Goal: Task Accomplishment & Management: Manage account settings

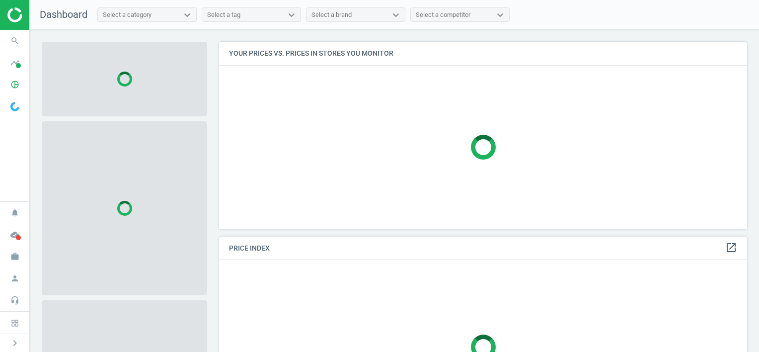
scroll to position [202, 535]
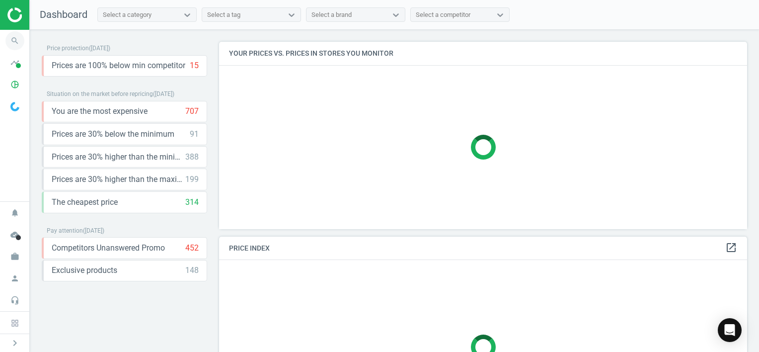
click at [11, 44] on icon "search" at bounding box center [14, 40] width 19 height 19
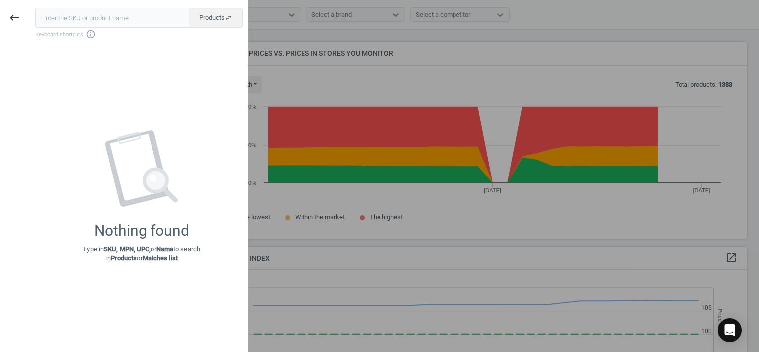
scroll to position [244, 535]
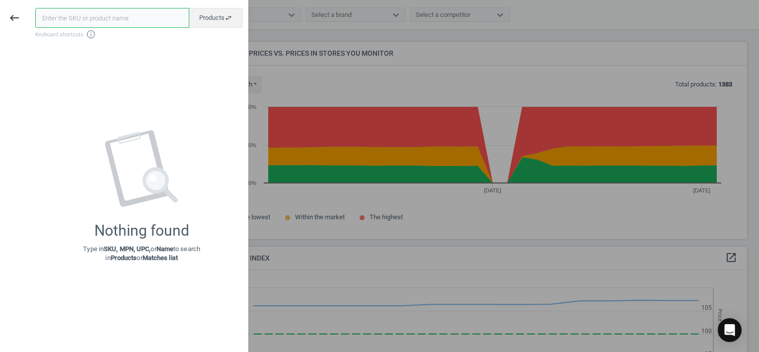
click at [60, 20] on input "text" at bounding box center [112, 18] width 154 height 20
click at [12, 15] on icon "keyboard_backspace" at bounding box center [14, 18] width 12 height 12
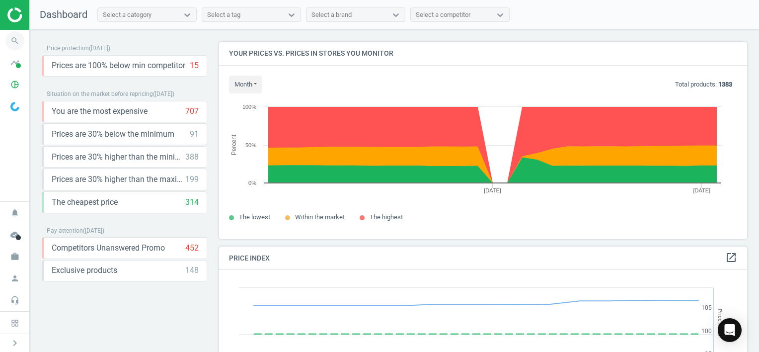
click at [14, 38] on icon "search" at bounding box center [14, 40] width 19 height 19
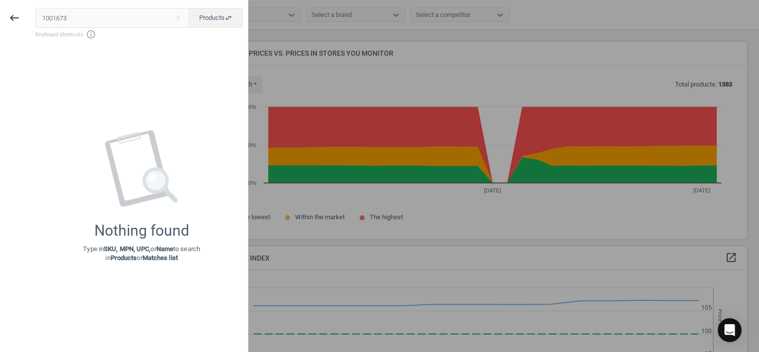
drag, startPoint x: 89, startPoint y: 19, endPoint x: -2, endPoint y: 17, distance: 90.9
click at [0, 17] on html "Group 2 Created with Sketch. ic/cloud_download/grey600 Created with Sketch. gra…" at bounding box center [379, 176] width 759 height 352
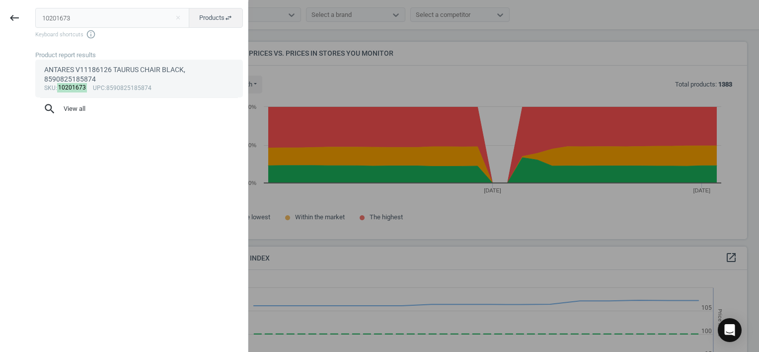
type input "10201673"
click at [134, 73] on div "ANTARES V11186126 TAURUS CHAIR BLACK, 8590825185874" at bounding box center [139, 74] width 190 height 19
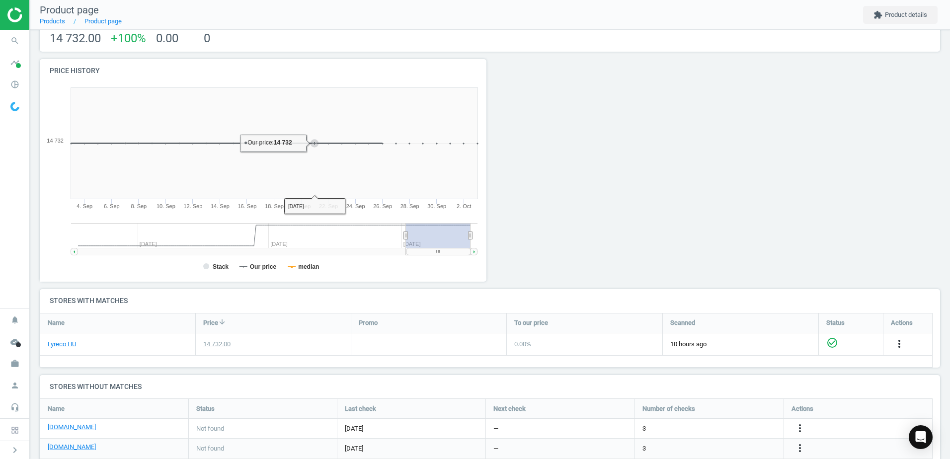
scroll to position [145, 0]
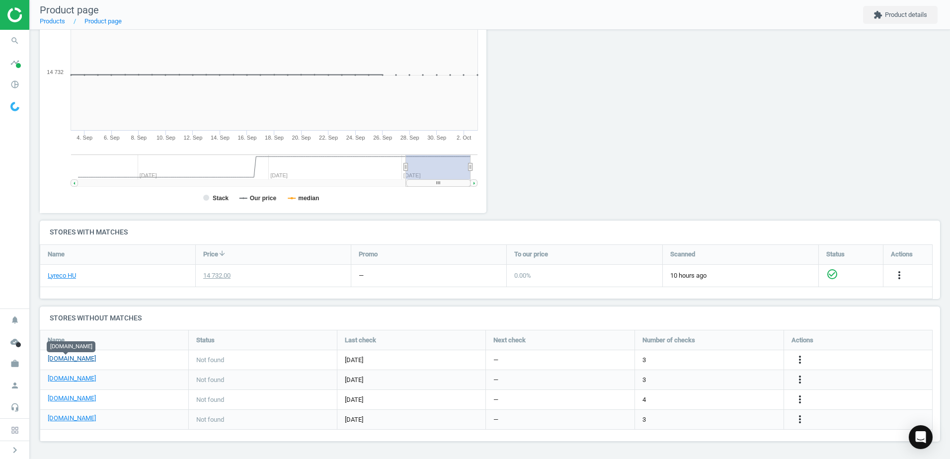
click at [71, 351] on link "[DOMAIN_NAME]" at bounding box center [72, 358] width 48 height 9
click at [758, 351] on icon "more_vert" at bounding box center [800, 360] width 12 height 12
click at [723, 351] on link "Edit URL/product option" at bounding box center [722, 359] width 136 height 15
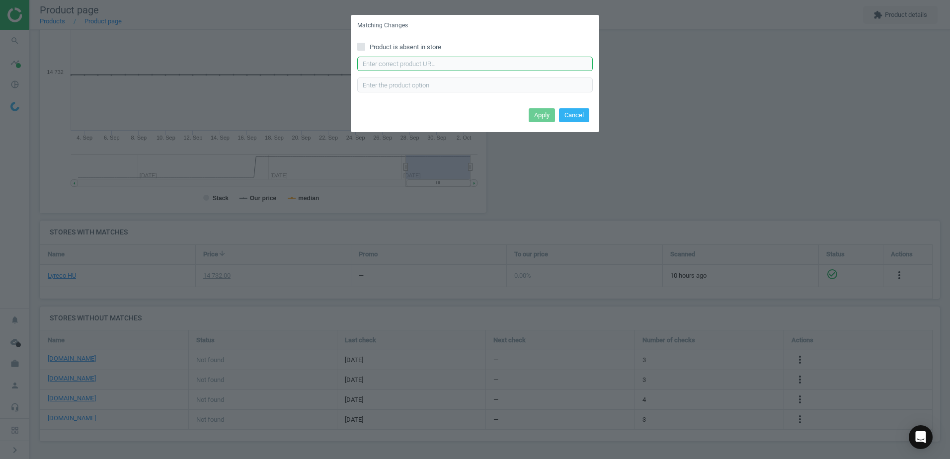
click at [459, 63] on input "text" at bounding box center [474, 64] width 235 height 15
paste input "[URL][DOMAIN_NAME][PERSON_NAME]"
type input "[URL][DOMAIN_NAME][PERSON_NAME]"
click at [543, 113] on button "Apply" at bounding box center [541, 115] width 26 height 14
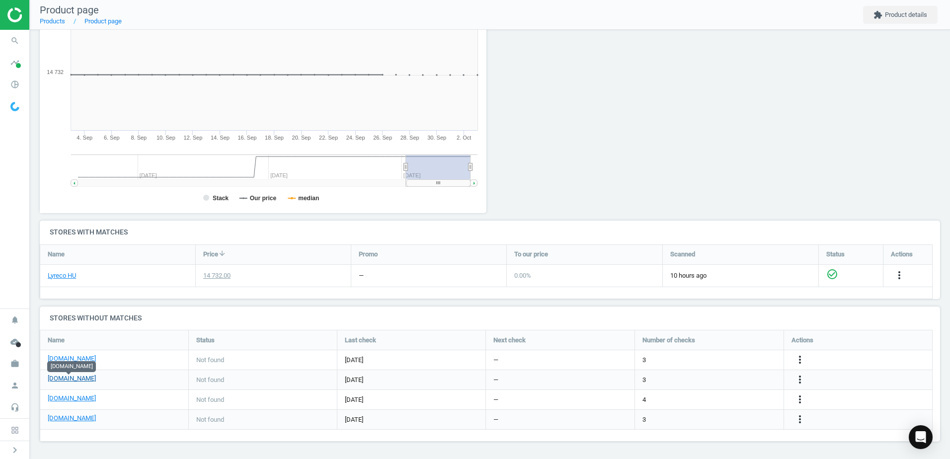
click at [69, 351] on link "[DOMAIN_NAME]" at bounding box center [72, 378] width 48 height 9
click at [758, 351] on icon "more_vert" at bounding box center [800, 379] width 12 height 12
click at [704, 351] on link "Edit URL/product option" at bounding box center [722, 379] width 136 height 15
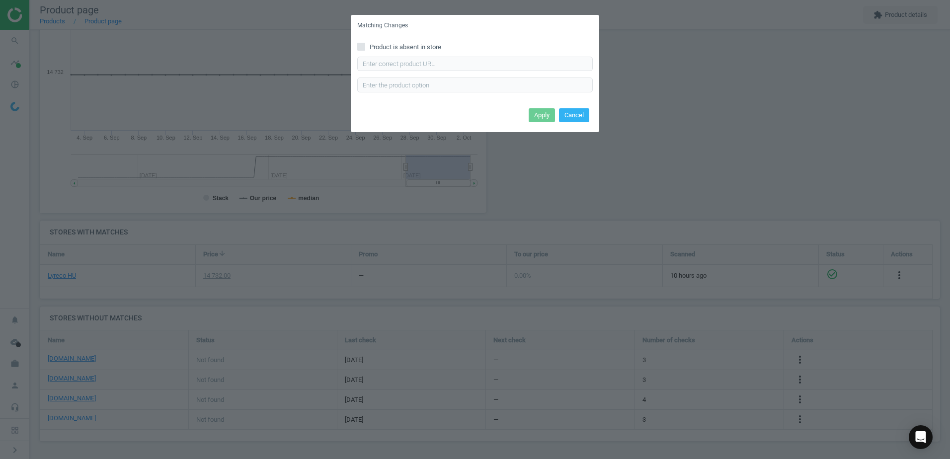
click at [363, 46] on input "Product is absent in store" at bounding box center [361, 46] width 6 height 6
checkbox input "true"
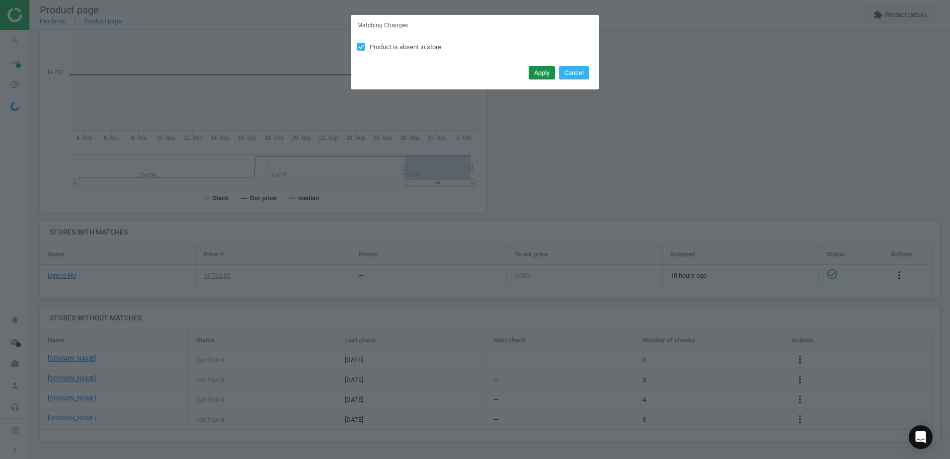
click at [537, 74] on button "Apply" at bounding box center [541, 73] width 26 height 14
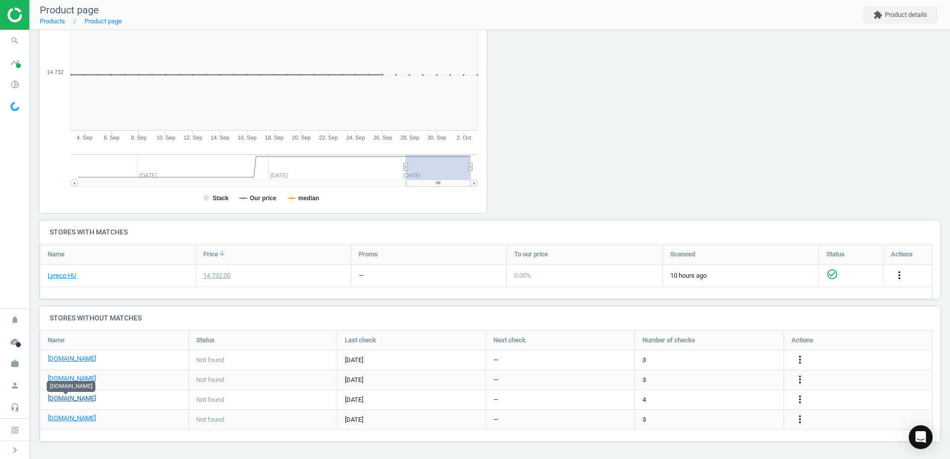
click at [64, 351] on link "[DOMAIN_NAME]" at bounding box center [72, 398] width 48 height 9
click at [758, 351] on icon "more_vert" at bounding box center [800, 399] width 12 height 12
click at [715, 351] on link "Edit URL/product option" at bounding box center [722, 399] width 136 height 15
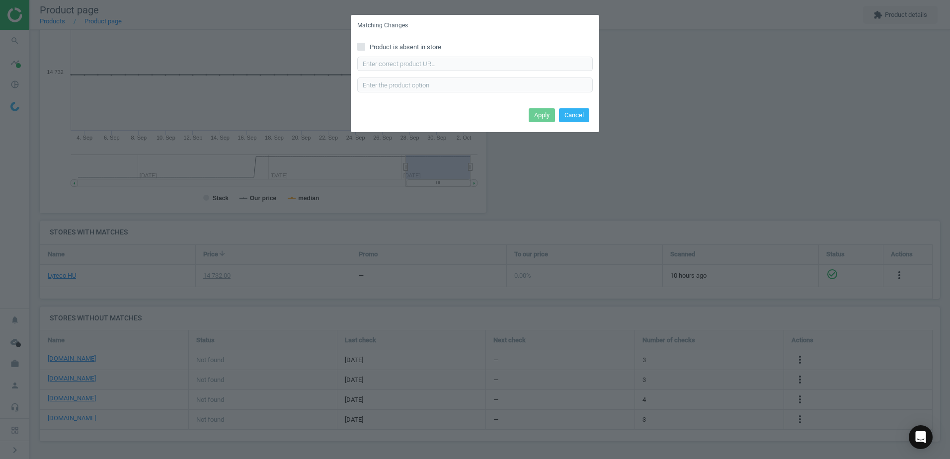
click at [361, 45] on input "Product is absent in store" at bounding box center [361, 46] width 6 height 6
checkbox input "true"
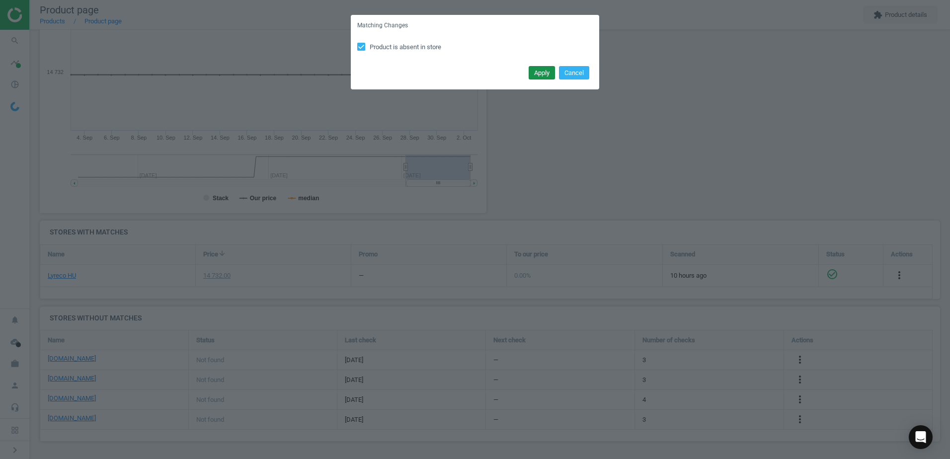
click at [541, 70] on button "Apply" at bounding box center [541, 73] width 26 height 14
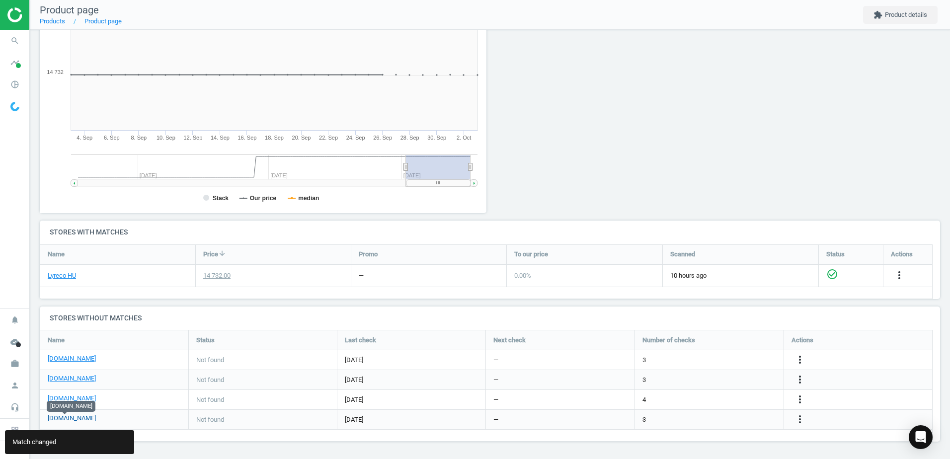
click at [70, 351] on link "[DOMAIN_NAME]" at bounding box center [72, 418] width 48 height 9
